Goal: Understand process/instructions: Learn how to perform a task or action

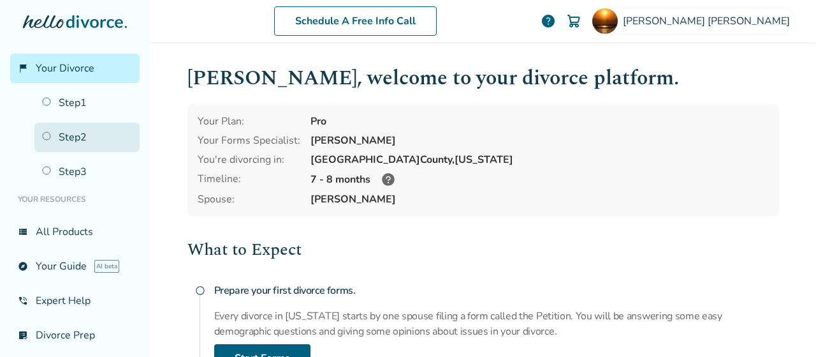
click at [74, 140] on link "Step 2" at bounding box center [86, 136] width 105 height 29
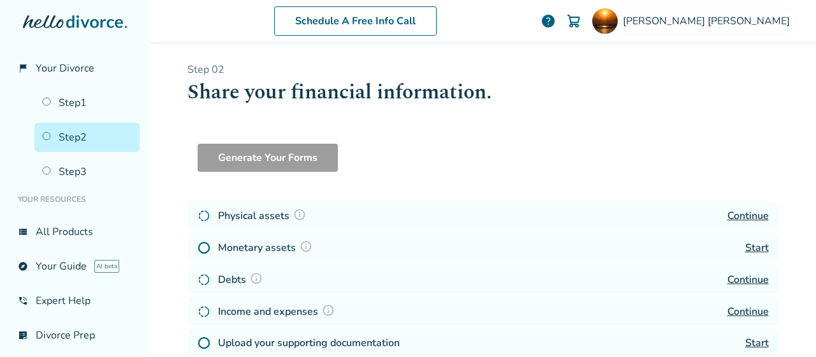
click at [749, 282] on link "Continue" at bounding box center [748, 279] width 41 height 14
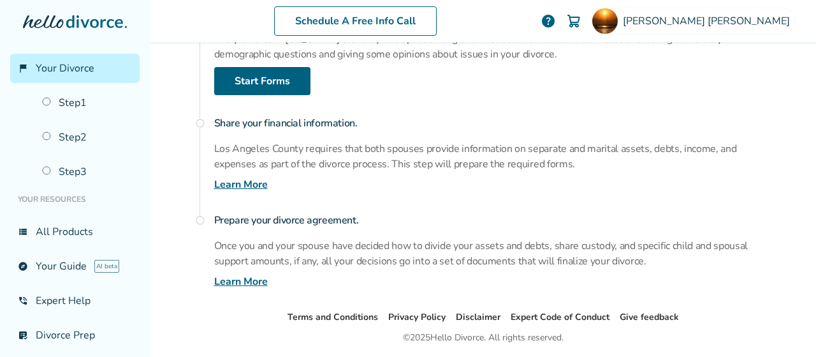
scroll to position [282, 0]
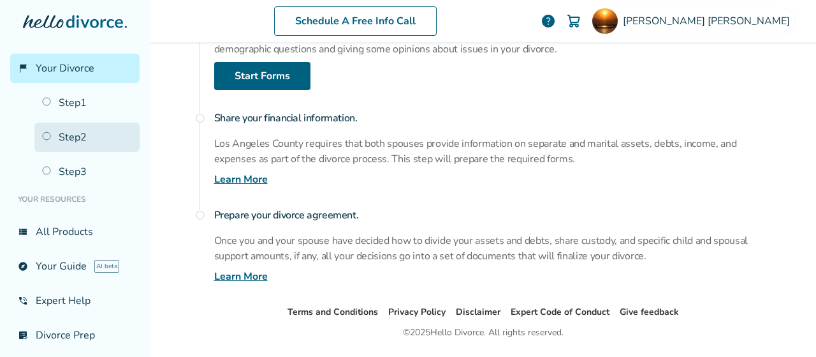
click at [71, 129] on link "Step 2" at bounding box center [86, 136] width 105 height 29
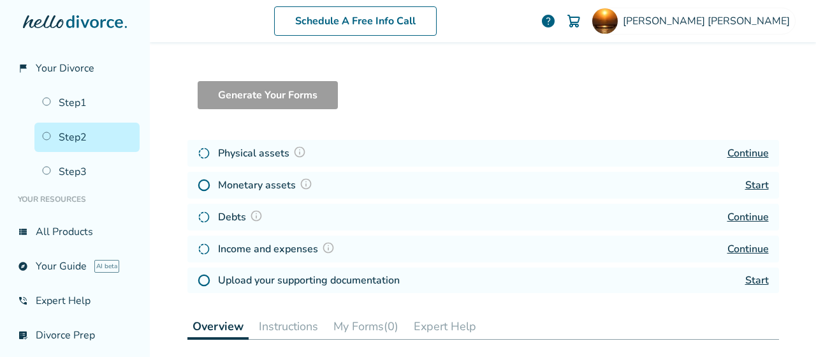
click at [744, 156] on link "Continue" at bounding box center [748, 153] width 41 height 14
